Goal: Navigation & Orientation: Find specific page/section

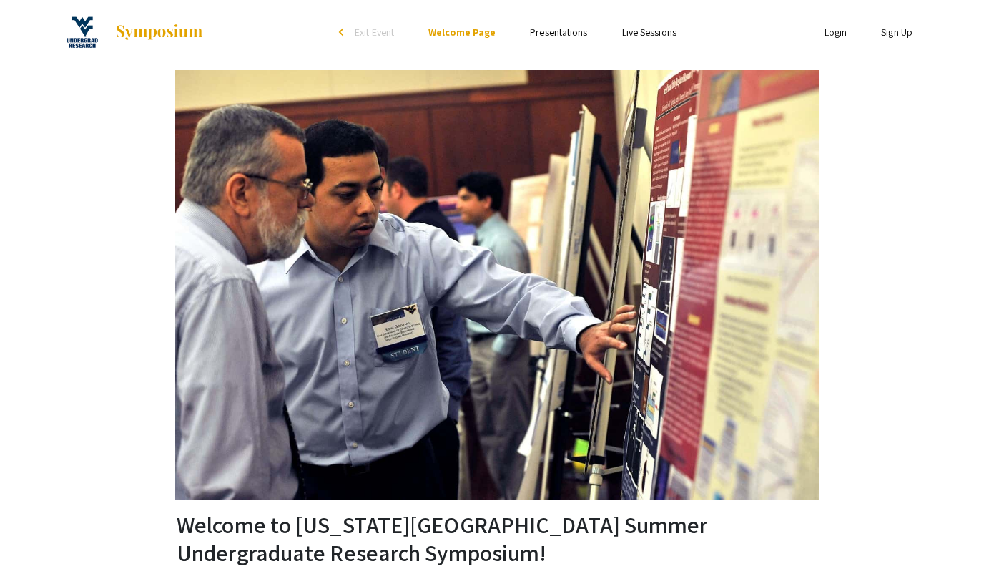
click at [171, 34] on img at bounding box center [158, 32] width 89 height 17
click at [74, 32] on img at bounding box center [82, 32] width 36 height 36
click at [87, 32] on img at bounding box center [82, 32] width 36 height 36
click at [84, 31] on img at bounding box center [82, 32] width 36 height 36
click at [382, 31] on span "Exit Event" at bounding box center [374, 32] width 39 height 13
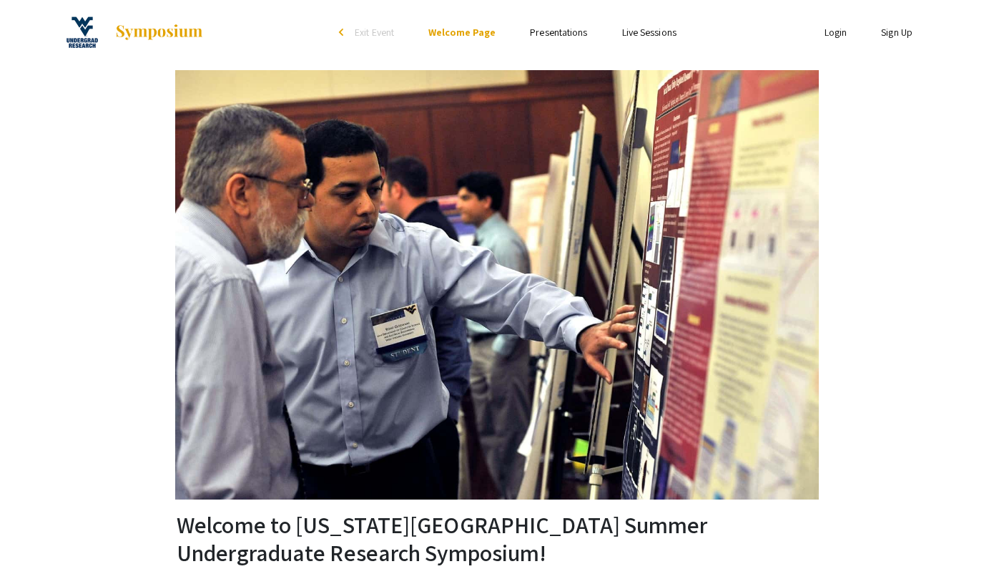
click at [552, 32] on link "Presentations" at bounding box center [558, 32] width 57 height 13
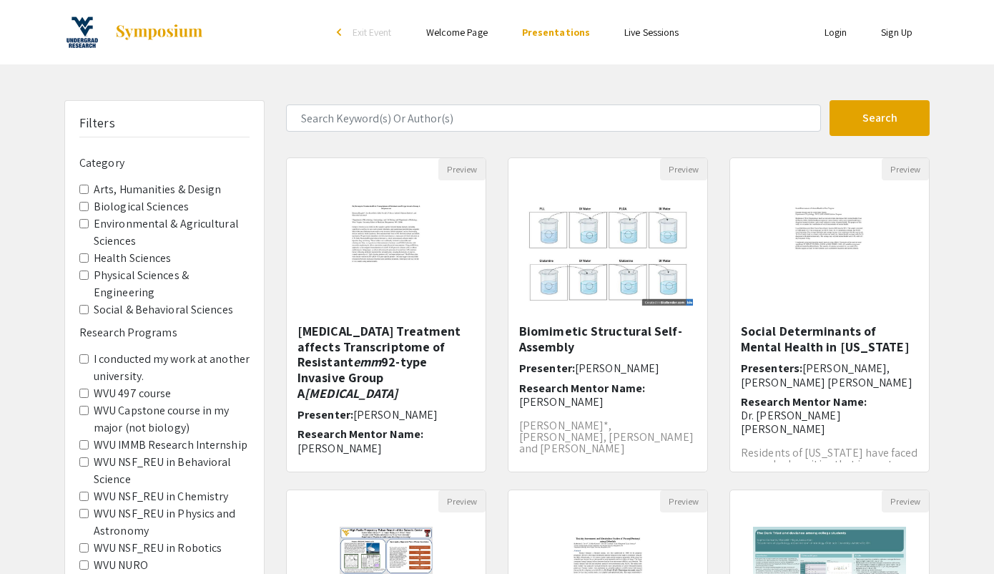
click at [468, 36] on link "Welcome Page" at bounding box center [457, 32] width 62 height 13
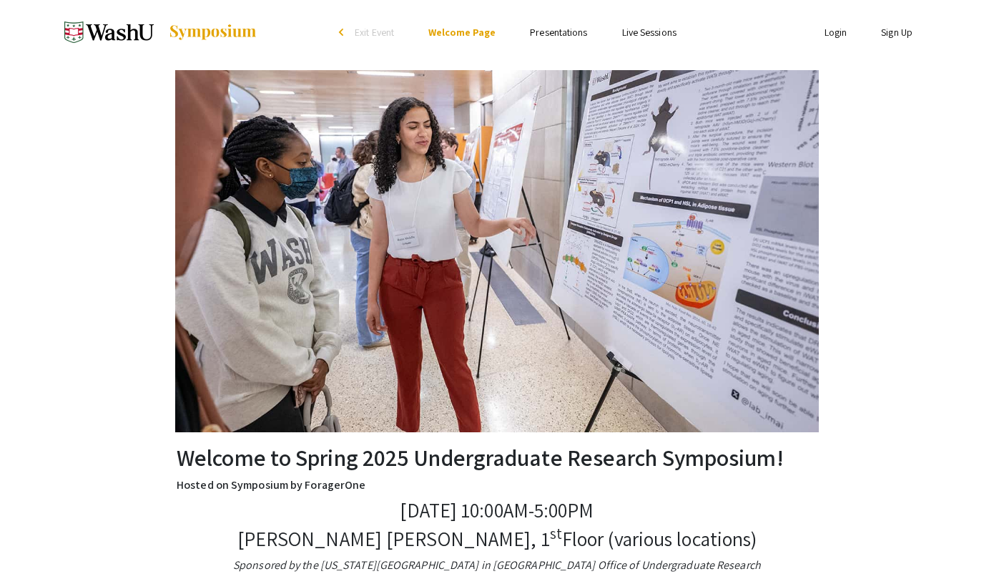
click at [571, 31] on link "Presentations" at bounding box center [558, 32] width 57 height 13
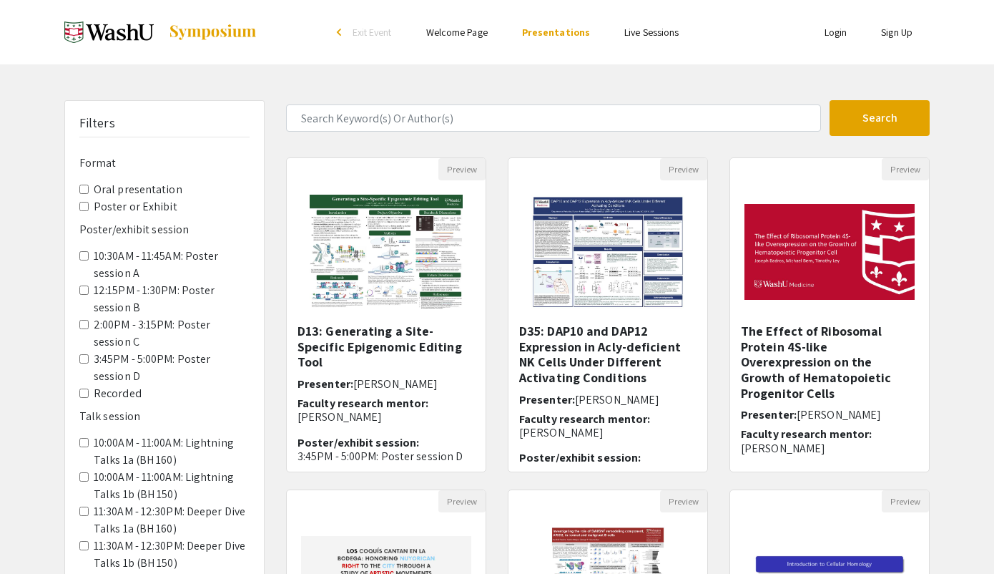
click at [631, 33] on link "Live Sessions" at bounding box center [651, 32] width 54 height 13
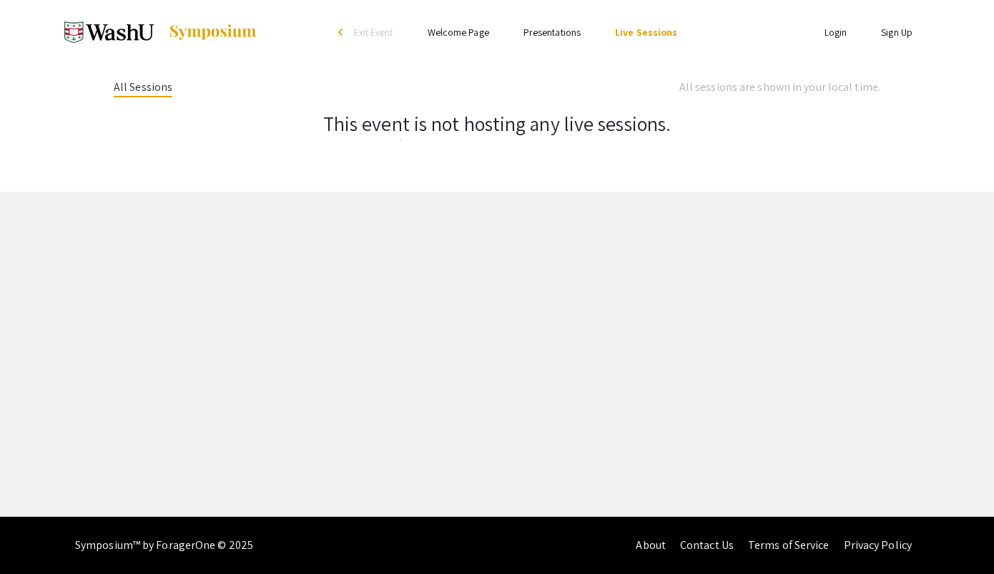
click at [545, 28] on link "Presentations" at bounding box center [552, 32] width 57 height 13
